Goal: Information Seeking & Learning: Learn about a topic

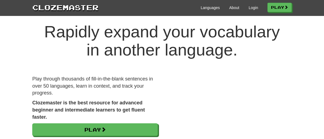
scroll to position [11, 0]
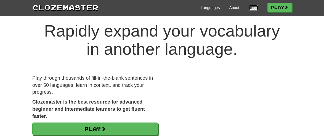
click at [251, 6] on link "Login" at bounding box center [252, 8] width 9 height 6
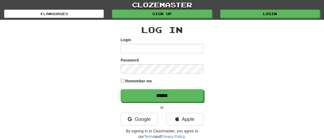
type input "*******"
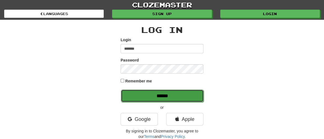
click at [165, 96] on input "******" at bounding box center [162, 96] width 83 height 13
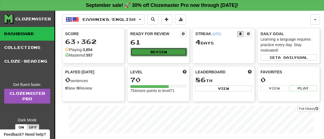
click at [154, 49] on button "Review" at bounding box center [158, 52] width 56 height 8
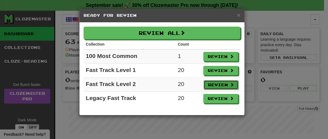
click at [216, 84] on button "Review" at bounding box center [220, 84] width 35 height 9
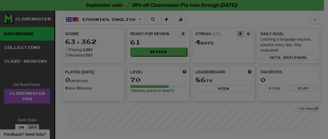
select select "**"
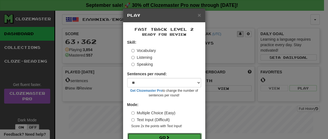
click at [166, 135] on button "Go" at bounding box center [164, 137] width 74 height 9
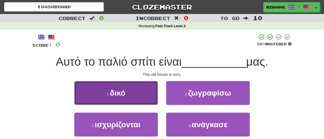
click at [119, 90] on span "δικό" at bounding box center [118, 93] width 16 height 9
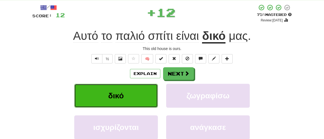
scroll to position [28, 0]
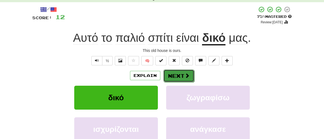
click at [185, 74] on span at bounding box center [186, 75] width 5 height 5
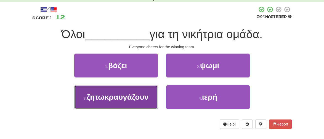
click at [124, 98] on span "ζητωκραυγάζουν" at bounding box center [118, 97] width 62 height 9
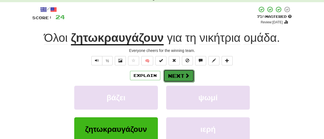
click at [176, 72] on button "Next" at bounding box center [178, 76] width 31 height 13
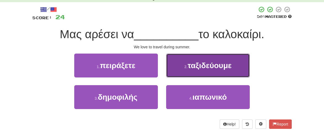
click at [217, 65] on span "ταξιδεύουμε" at bounding box center [209, 65] width 44 height 9
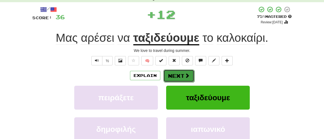
click at [179, 75] on button "Next" at bounding box center [178, 76] width 31 height 13
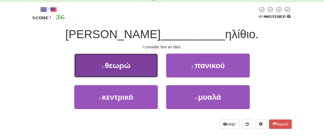
click at [112, 63] on span "θεωρώ" at bounding box center [118, 65] width 26 height 9
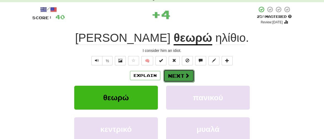
click at [183, 74] on button "Next" at bounding box center [178, 76] width 31 height 13
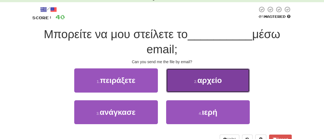
click at [227, 72] on button "2 . αρχείο" at bounding box center [208, 81] width 84 height 24
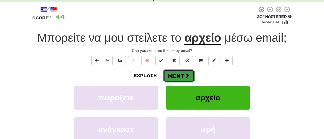
click at [187, 75] on span at bounding box center [186, 75] width 5 height 5
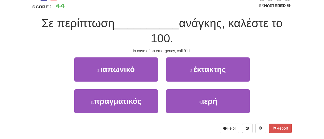
scroll to position [50, 0]
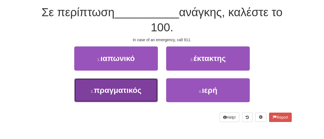
click at [128, 92] on span "πραγματικός" at bounding box center [118, 90] width 48 height 9
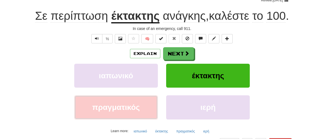
scroll to position [53, 0]
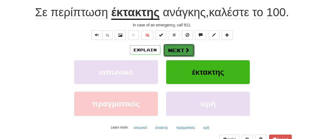
click at [181, 47] on button "Next" at bounding box center [178, 50] width 31 height 13
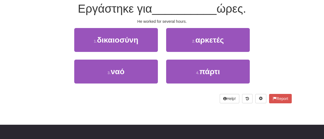
scroll to position [50, 0]
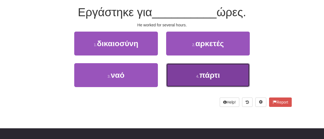
click at [214, 77] on span "πάρτι" at bounding box center [209, 75] width 21 height 9
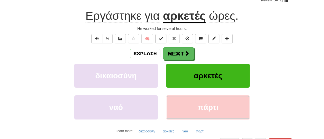
scroll to position [53, 0]
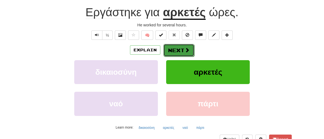
click at [178, 48] on button "Next" at bounding box center [178, 50] width 31 height 13
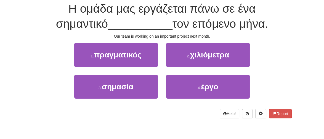
scroll to position [50, 0]
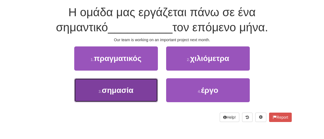
click at [133, 89] on span "σημασία" at bounding box center [118, 90] width 32 height 9
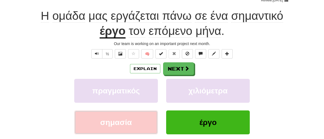
scroll to position [53, 0]
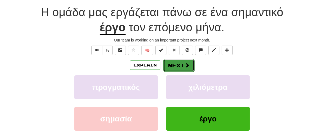
click at [184, 63] on span at bounding box center [186, 65] width 5 height 5
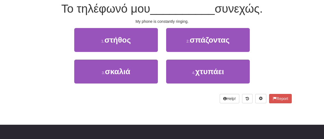
scroll to position [50, 0]
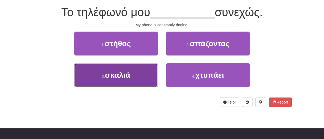
click at [127, 76] on span "σκαλιά" at bounding box center [117, 75] width 25 height 9
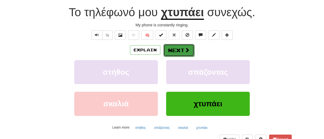
click at [169, 52] on button "Next" at bounding box center [178, 50] width 31 height 13
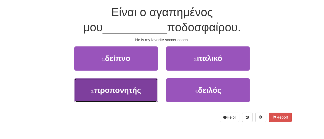
click at [122, 96] on button "3 . προπονητής" at bounding box center [116, 91] width 84 height 24
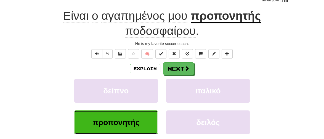
scroll to position [53, 0]
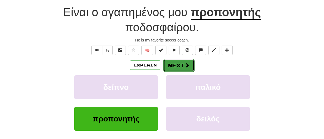
click at [180, 65] on button "Next" at bounding box center [178, 65] width 31 height 13
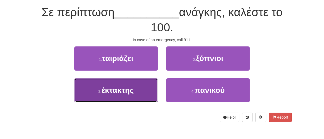
click at [111, 91] on span "έκτακτης" at bounding box center [117, 90] width 32 height 9
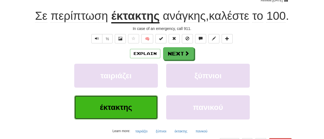
scroll to position [53, 0]
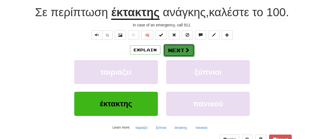
click at [176, 50] on button "Next" at bounding box center [178, 50] width 31 height 13
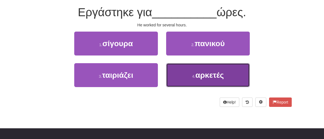
click at [192, 76] on small "4 ." at bounding box center [193, 76] width 3 height 4
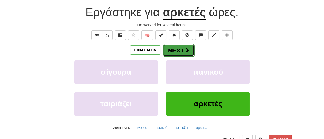
click at [171, 51] on button "Next" at bounding box center [178, 50] width 31 height 13
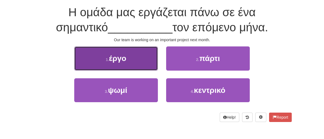
click at [114, 58] on span "έργο" at bounding box center [117, 58] width 17 height 9
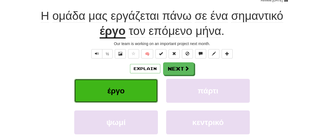
scroll to position [53, 0]
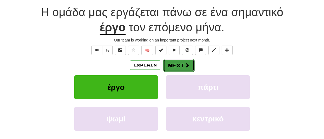
click at [180, 65] on button "Next" at bounding box center [178, 65] width 31 height 13
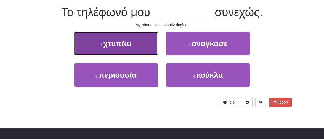
click at [130, 44] on span "χτυπάει" at bounding box center [117, 43] width 29 height 9
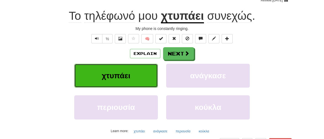
scroll to position [53, 0]
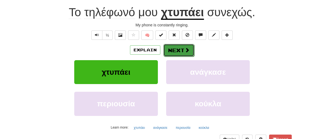
click at [182, 48] on button "Next" at bounding box center [178, 50] width 31 height 13
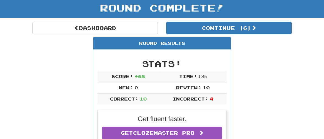
scroll to position [38, 0]
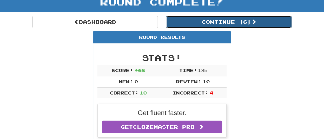
click at [230, 20] on button "Continue ( 6 )" at bounding box center [228, 22] width 125 height 13
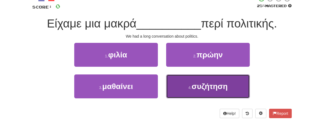
click at [194, 87] on span "συζήτηση" at bounding box center [209, 86] width 36 height 9
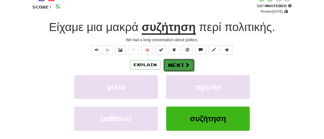
click at [169, 66] on button "Next" at bounding box center [178, 65] width 31 height 13
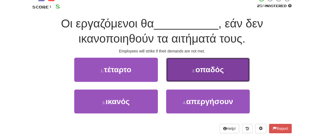
click at [201, 68] on span "οπαδός" at bounding box center [209, 70] width 28 height 9
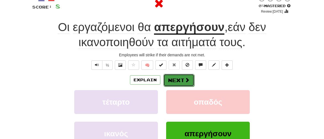
click at [174, 79] on button "Next" at bounding box center [178, 80] width 31 height 13
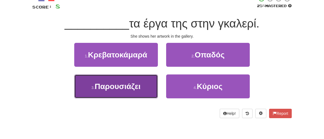
click at [112, 87] on span "Παρουσιάζει" at bounding box center [118, 86] width 46 height 9
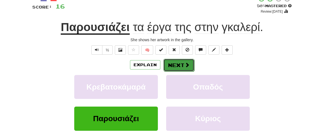
drag, startPoint x: 175, startPoint y: 63, endPoint x: 172, endPoint y: 65, distance: 3.0
click at [172, 65] on button "Next" at bounding box center [178, 65] width 31 height 13
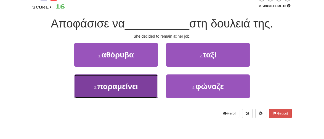
click at [107, 88] on span "παραμείνει" at bounding box center [117, 86] width 41 height 9
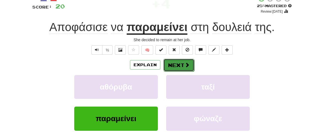
click at [175, 64] on button "Next" at bounding box center [178, 65] width 31 height 13
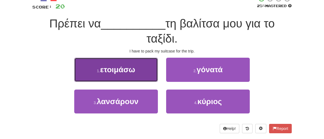
click at [131, 69] on span "ετοιμάσω" at bounding box center [117, 70] width 35 height 9
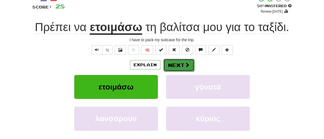
click at [175, 66] on button "Next" at bounding box center [178, 65] width 31 height 13
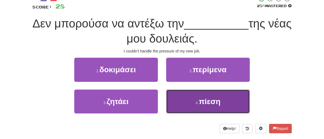
click at [204, 103] on span "πίεση" at bounding box center [209, 102] width 22 height 9
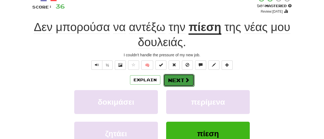
click at [178, 79] on button "Next" at bounding box center [178, 80] width 31 height 13
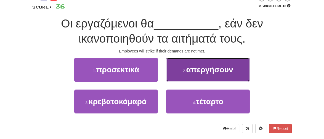
click at [212, 70] on span "απεργήσουν" at bounding box center [209, 70] width 47 height 9
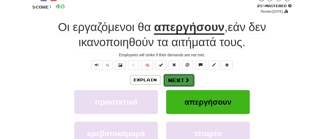
drag, startPoint x: 176, startPoint y: 83, endPoint x: 167, endPoint y: 84, distance: 9.1
click at [167, 84] on button "Next" at bounding box center [178, 80] width 31 height 13
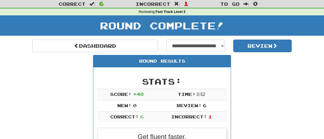
scroll to position [13, 0]
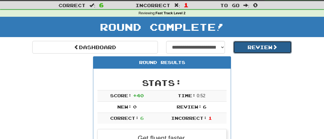
click at [261, 47] on button "Review" at bounding box center [262, 47] width 59 height 13
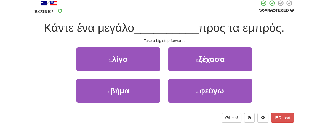
scroll to position [35, 0]
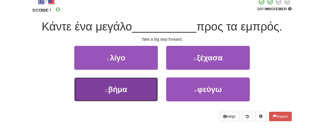
click at [138, 93] on button "3 . βήμα" at bounding box center [116, 90] width 84 height 24
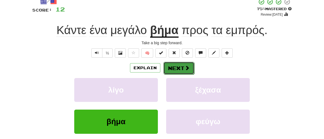
click at [180, 68] on button "Next" at bounding box center [178, 68] width 31 height 13
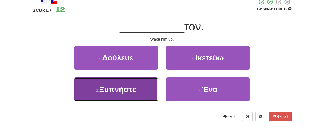
click at [125, 87] on span "Ξυπνήστε" at bounding box center [117, 89] width 37 height 9
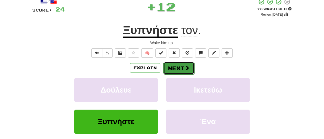
click at [178, 65] on button "Next" at bounding box center [178, 68] width 31 height 13
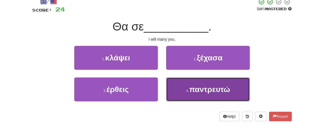
click at [216, 84] on button "4 . παντρευτώ" at bounding box center [208, 90] width 84 height 24
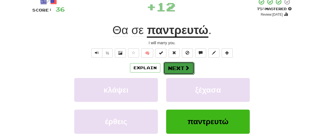
click at [172, 68] on button "Next" at bounding box center [178, 68] width 31 height 13
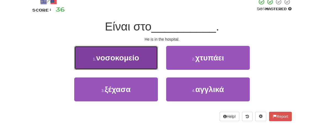
click at [129, 60] on span "νοσοκομείο" at bounding box center [117, 58] width 43 height 9
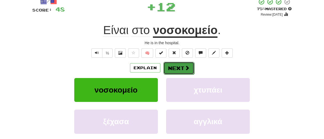
click at [171, 67] on button "Next" at bounding box center [178, 68] width 31 height 13
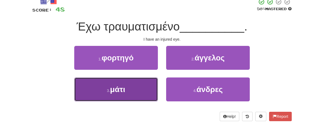
click at [116, 91] on span "μάτι" at bounding box center [117, 89] width 15 height 9
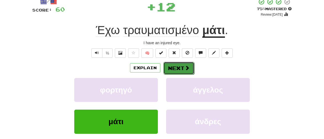
click at [181, 66] on button "Next" at bounding box center [178, 68] width 31 height 13
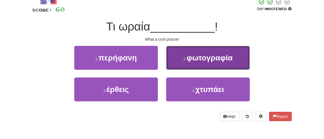
click at [221, 55] on span "φωτογραφία" at bounding box center [209, 58] width 46 height 9
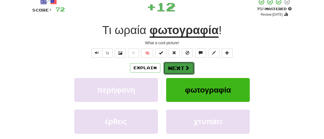
click at [178, 65] on button "Next" at bounding box center [178, 68] width 31 height 13
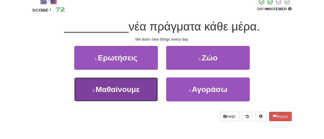
click at [119, 92] on span "Μαθαίνουμε" at bounding box center [117, 89] width 44 height 9
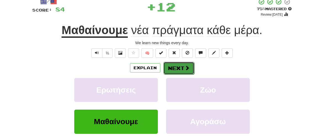
click at [176, 71] on button "Next" at bounding box center [178, 68] width 31 height 13
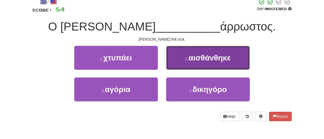
click at [197, 57] on span "αισθάνθηκε" at bounding box center [209, 58] width 42 height 9
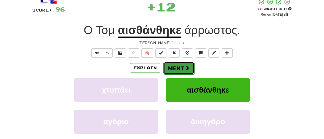
click at [176, 67] on button "Next" at bounding box center [178, 68] width 31 height 13
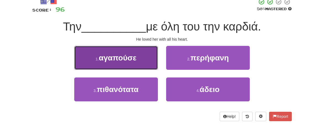
click at [105, 61] on span "αγαπούσε" at bounding box center [118, 58] width 38 height 9
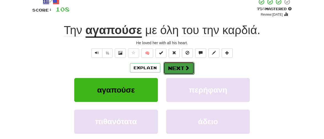
click at [179, 71] on button "Next" at bounding box center [178, 68] width 31 height 13
